Goal: Task Accomplishment & Management: Manage account settings

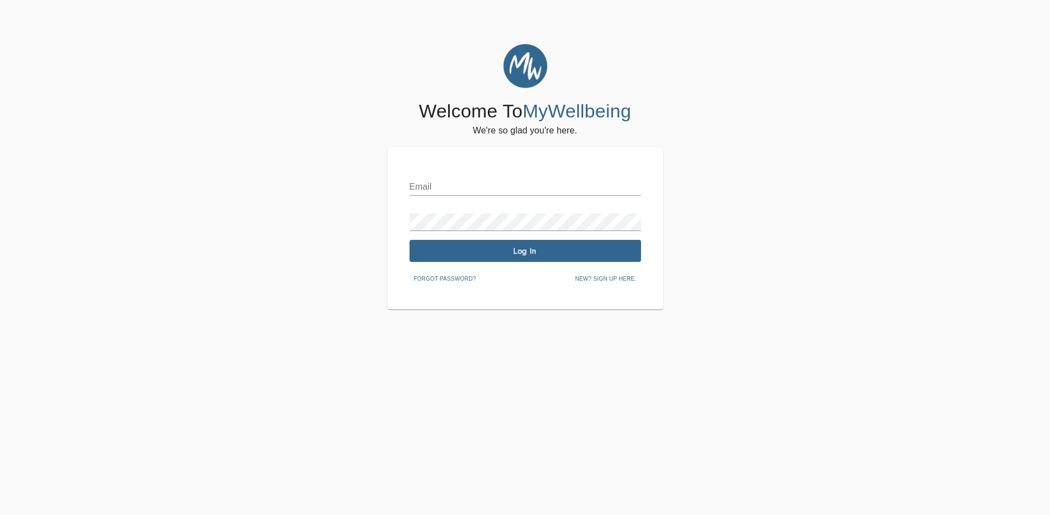
drag, startPoint x: 0, startPoint y: 0, endPoint x: 449, endPoint y: 183, distance: 485.0
click at [448, 178] on div "Email" at bounding box center [525, 182] width 231 height 26
click at [449, 183] on input "text" at bounding box center [525, 187] width 231 height 18
type input "[EMAIL_ADDRESS][DOMAIN_NAME]"
click at [493, 233] on div "Email [EMAIL_ADDRESS][DOMAIN_NAME] Password Log In Forgot password? New? Sign u…" at bounding box center [525, 228] width 231 height 118
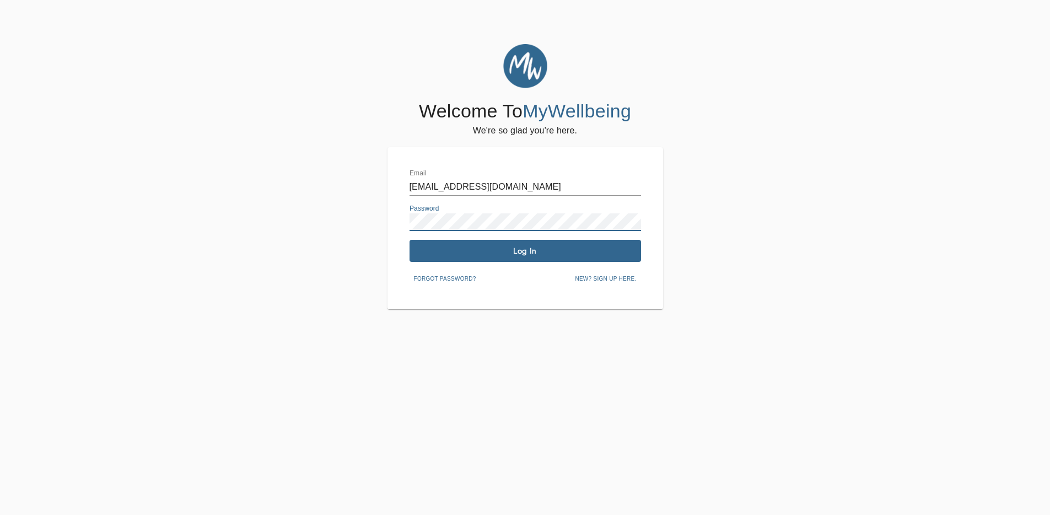
click at [556, 253] on span "Log In" at bounding box center [525, 251] width 223 height 10
